Goal: Information Seeking & Learning: Learn about a topic

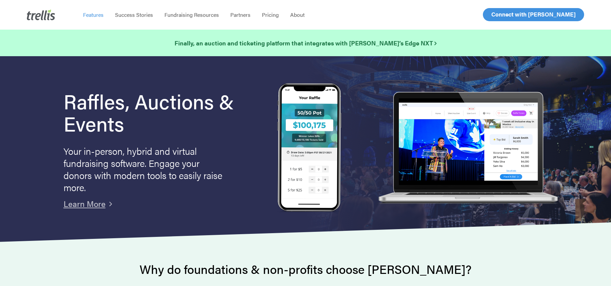
click at [88, 13] on span "Features" at bounding box center [93, 15] width 21 height 8
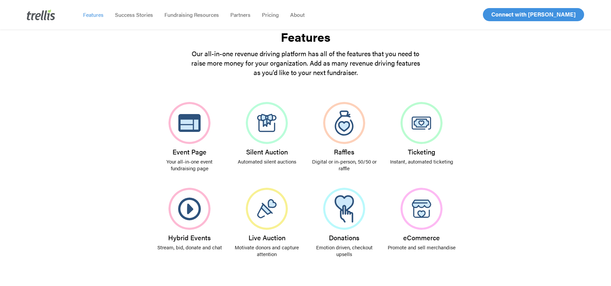
scroll to position [93, 0]
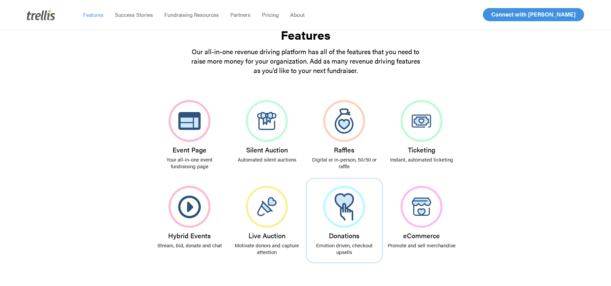
click at [342, 204] on img at bounding box center [344, 207] width 42 height 42
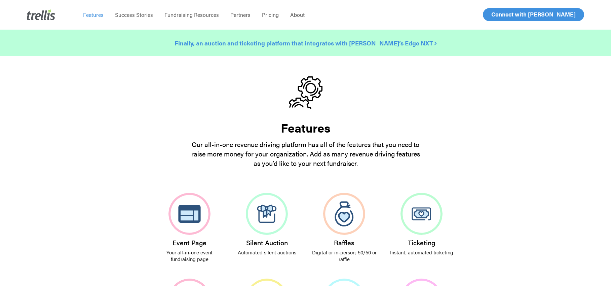
click at [395, 43] on strong "Finally, an auction and ticketing platform that integrates with [PERSON_NAME]’s…" at bounding box center [306, 43] width 262 height 8
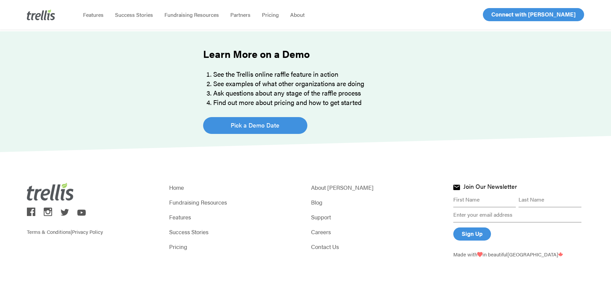
scroll to position [467, 0]
click at [181, 247] on link "Pricing" at bounding box center [234, 246] width 131 height 9
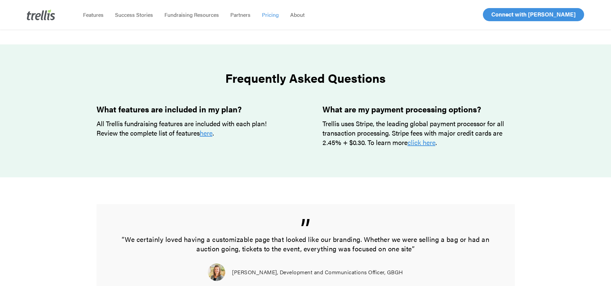
scroll to position [552, 0]
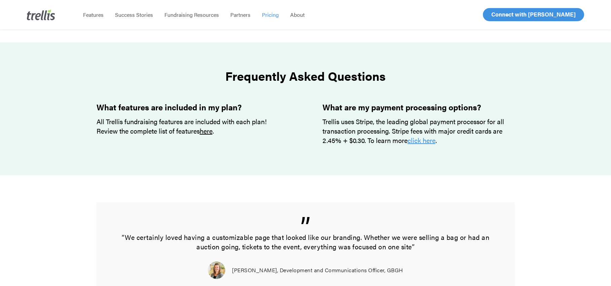
click at [208, 132] on link "here" at bounding box center [206, 131] width 13 height 10
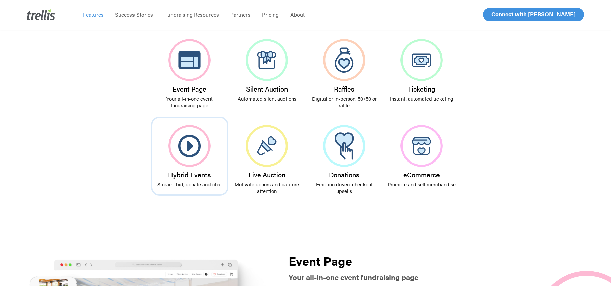
scroll to position [157, 0]
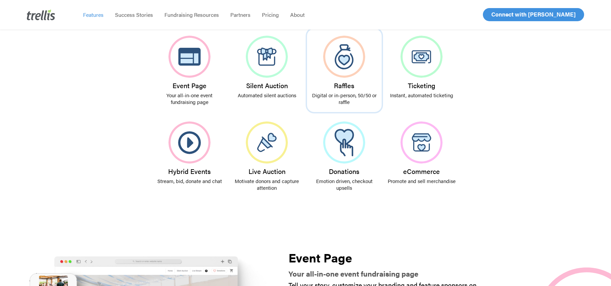
click at [340, 61] on img at bounding box center [344, 57] width 42 height 42
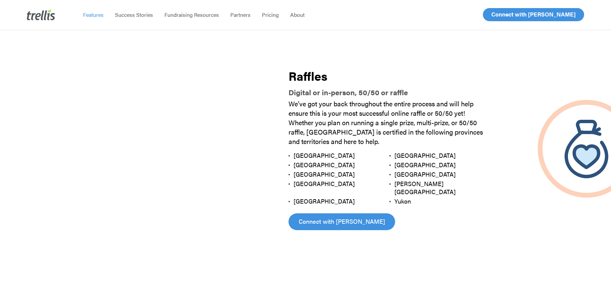
scroll to position [748, 0]
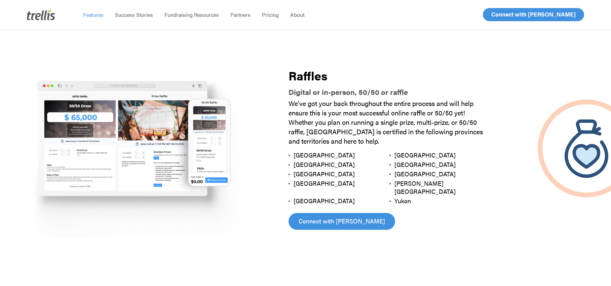
click at [92, 15] on span "Features" at bounding box center [93, 15] width 21 height 8
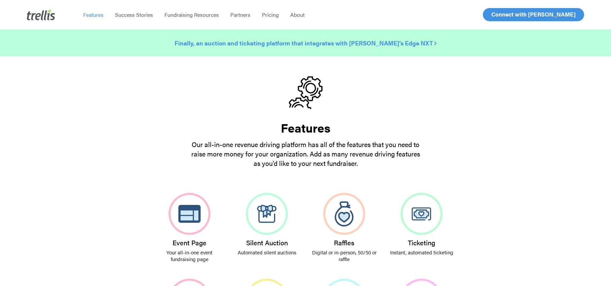
click at [377, 44] on strong "Finally, an auction and ticketing platform that integrates with [PERSON_NAME]’s…" at bounding box center [306, 43] width 262 height 8
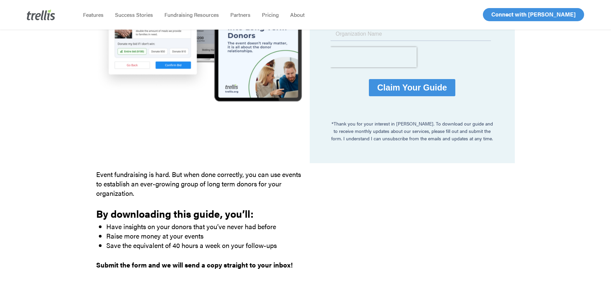
scroll to position [208, 0]
